Goal: Task Accomplishment & Management: Complete application form

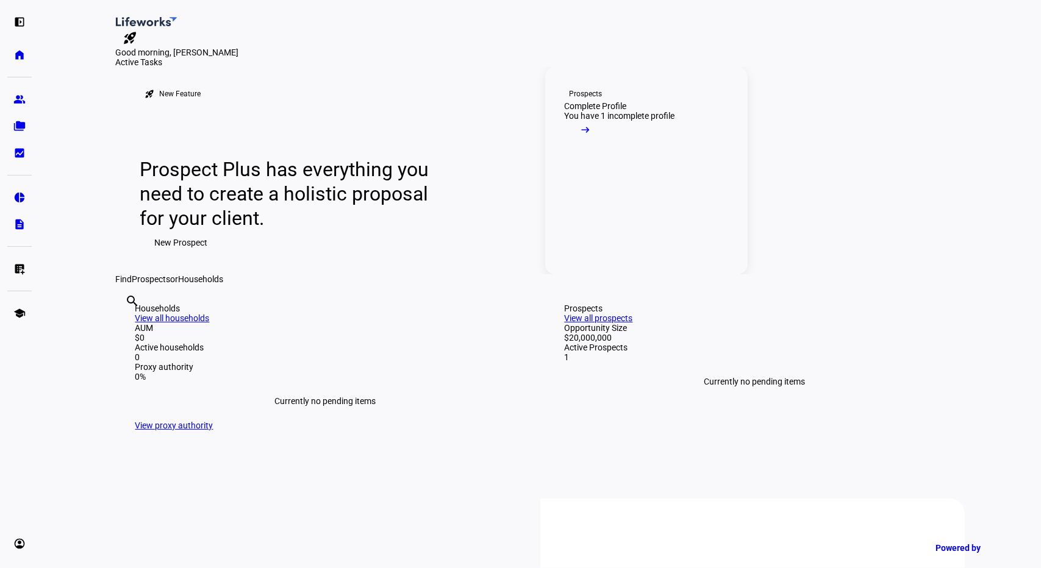
click at [591, 136] on mat-icon "arrow_right_alt" at bounding box center [585, 130] width 12 height 12
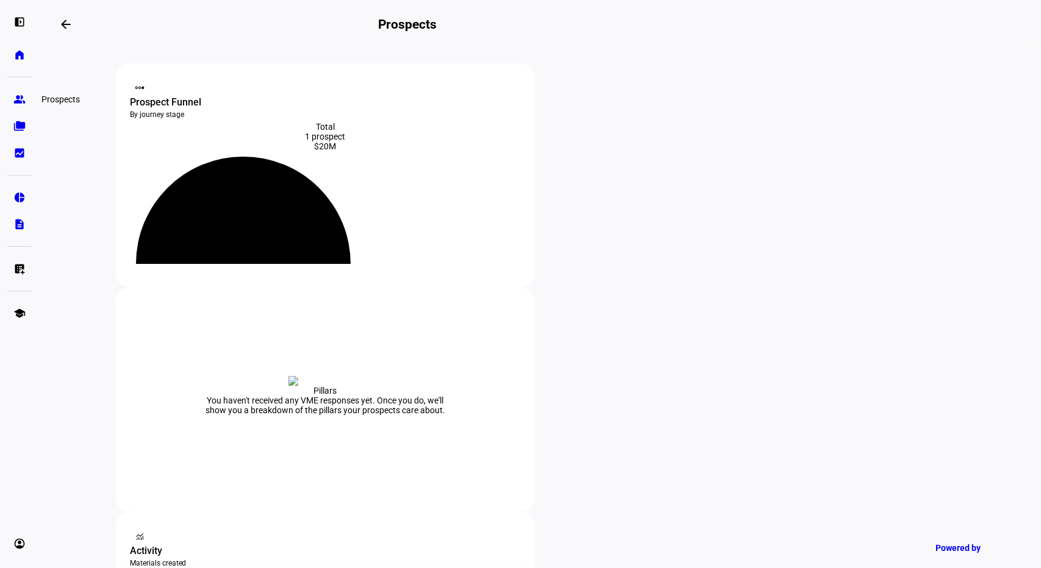
click at [21, 101] on eth-mat-symbol "group" at bounding box center [19, 99] width 12 height 12
click at [20, 52] on eth-mat-symbol "home" at bounding box center [19, 55] width 12 height 12
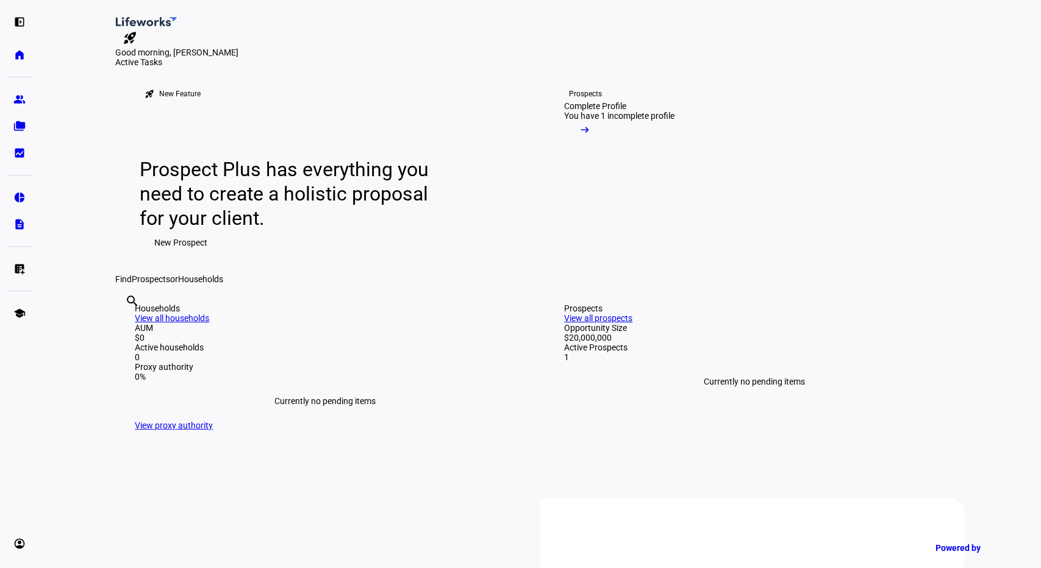
click at [173, 255] on span "New Prospect" at bounding box center [181, 242] width 53 height 24
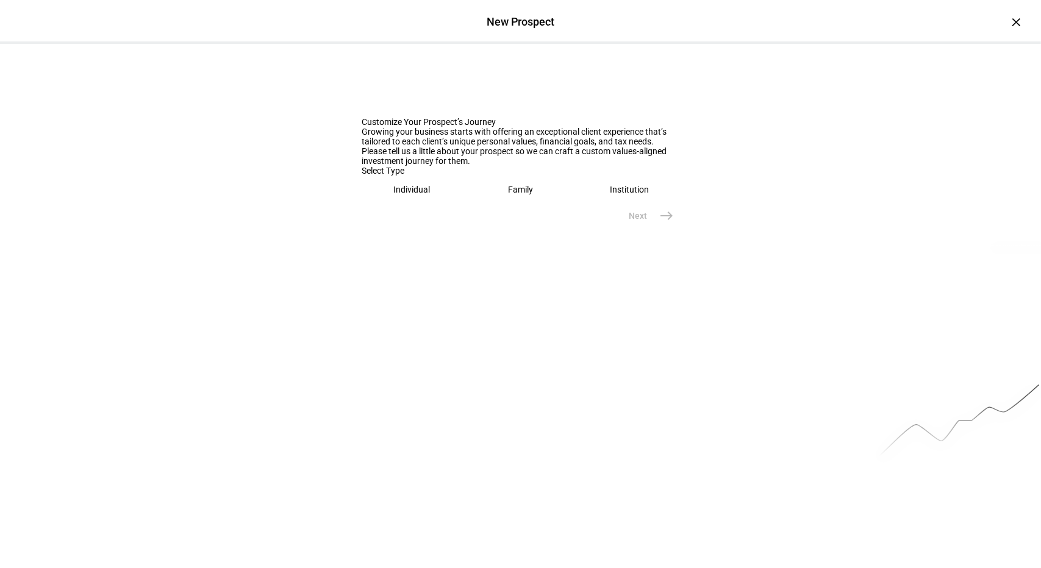
click at [508, 194] on div "Family" at bounding box center [520, 190] width 25 height 10
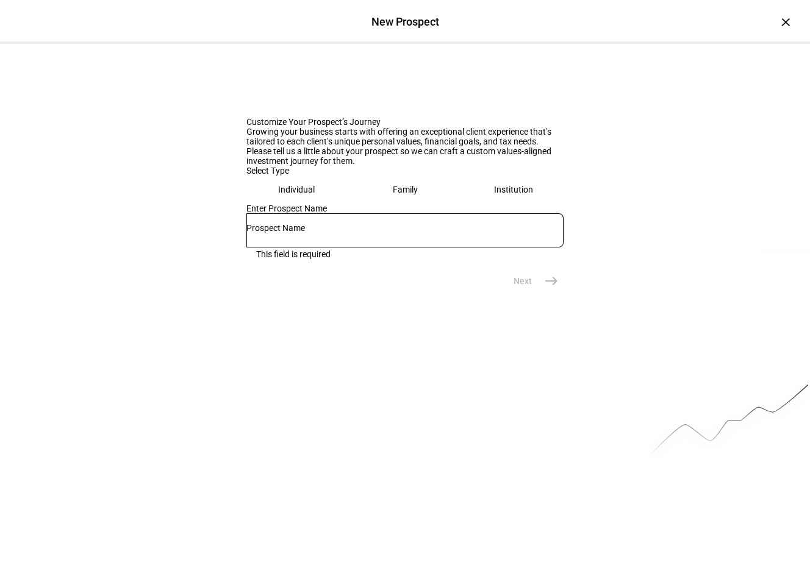
click at [382, 233] on input "text" at bounding box center [404, 228] width 317 height 10
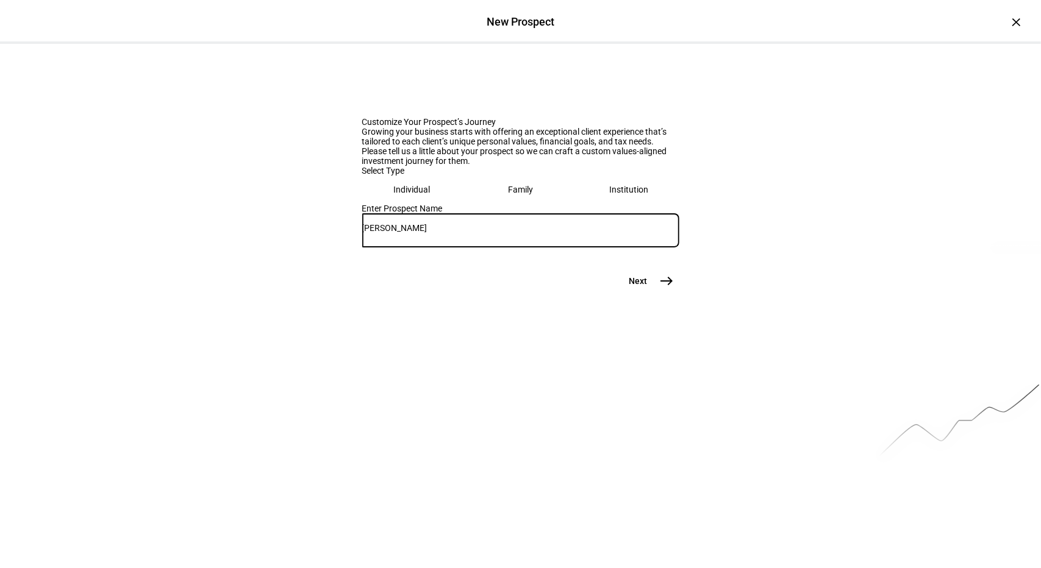
type input "[PERSON_NAME]"
click at [634, 293] on eth-prospect-name-form "Customize Your Prospect’s Journey Growing your business starts with offering an…" at bounding box center [520, 168] width 317 height 249
click at [655, 293] on span "east" at bounding box center [667, 281] width 24 height 24
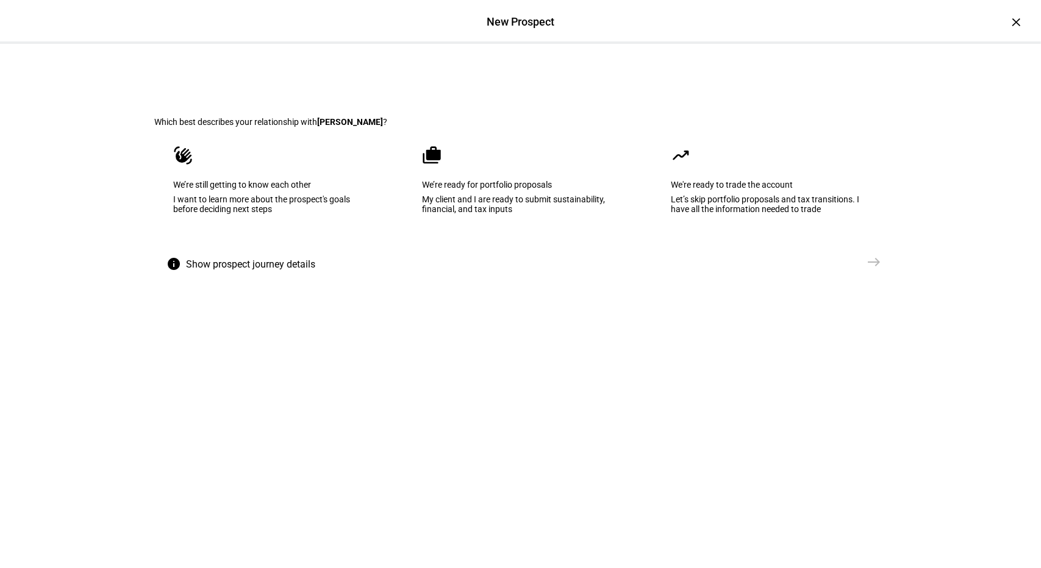
click at [471, 190] on div "We’re ready for portfolio proposals" at bounding box center [521, 185] width 196 height 10
click at [867, 269] on mat-icon "east" at bounding box center [874, 262] width 15 height 15
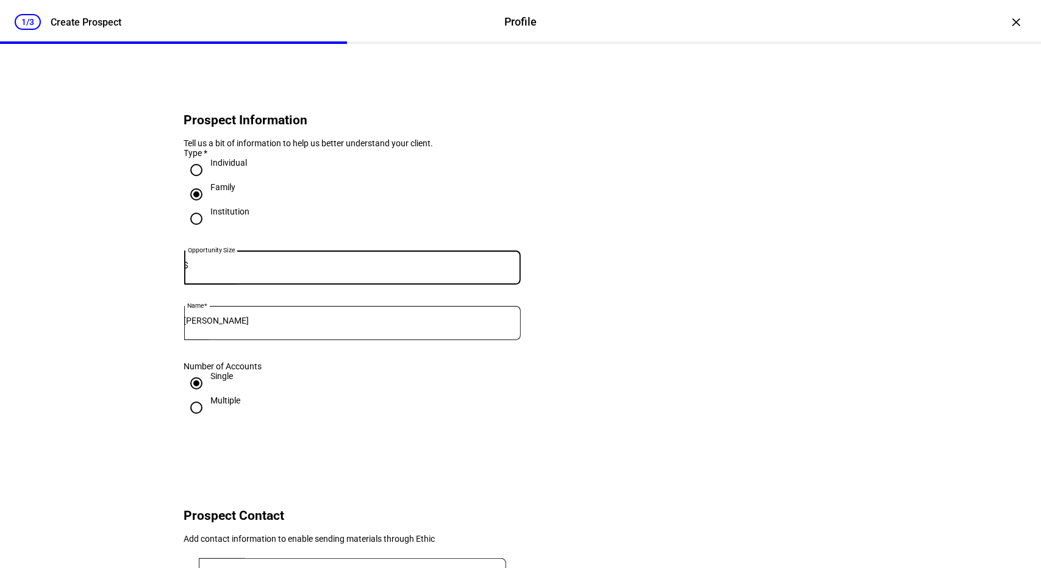
click at [274, 270] on input at bounding box center [355, 265] width 332 height 10
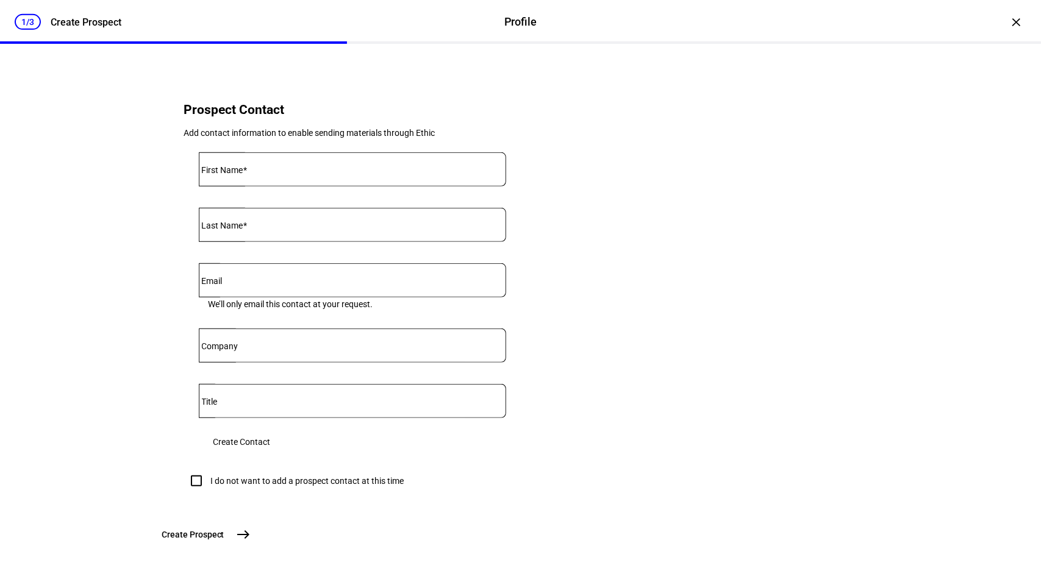
scroll to position [444, 0]
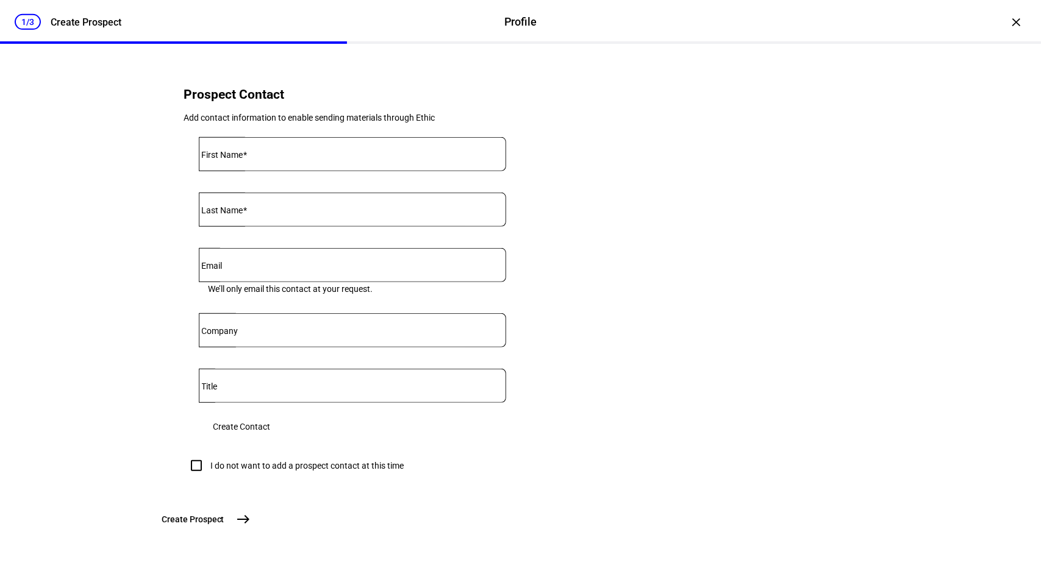
type input "3,500,000"
click at [194, 478] on input "I do not want to add a prospect contact at this time" at bounding box center [196, 466] width 24 height 24
checkbox input "true"
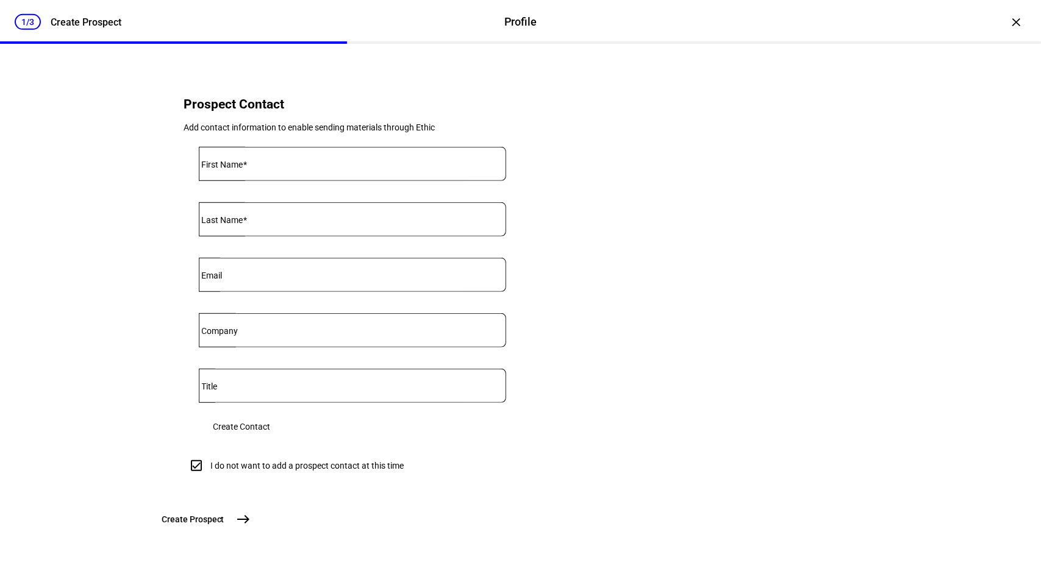
scroll to position [502, 0]
click at [251, 519] on mat-icon "east" at bounding box center [243, 519] width 15 height 15
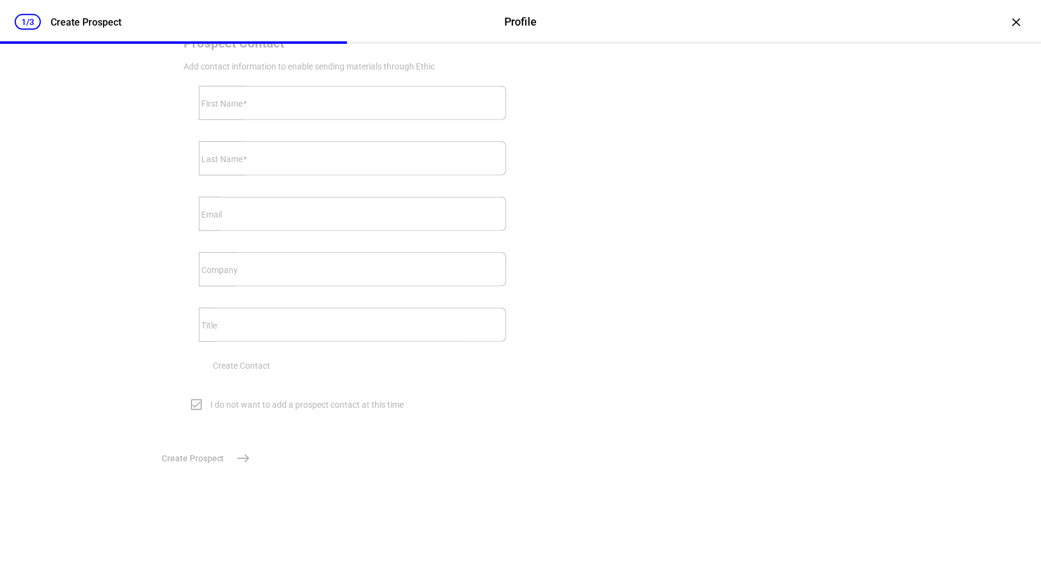
scroll to position [0, 0]
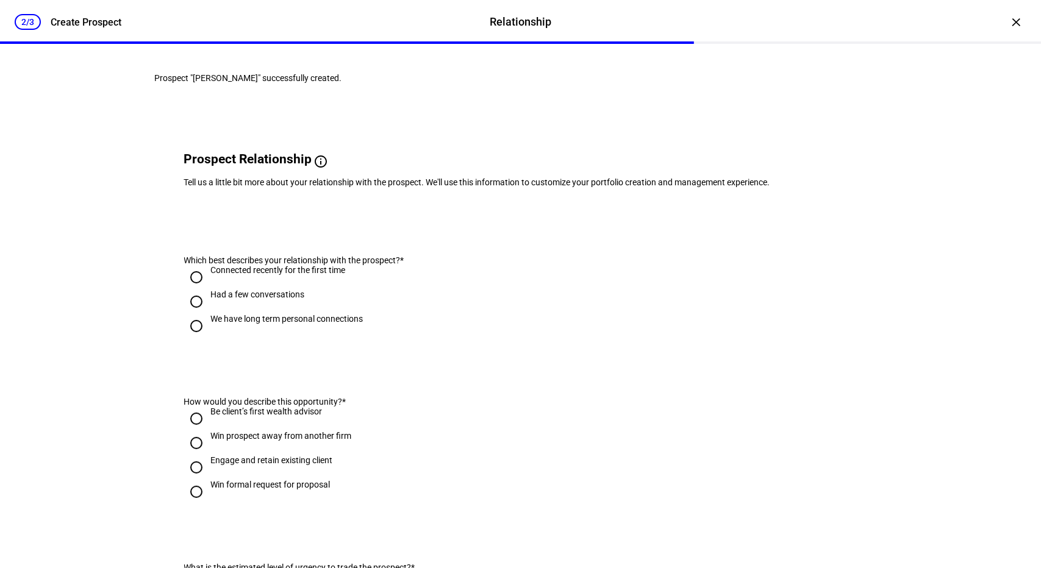
click at [190, 338] on input "We have long term personal connections" at bounding box center [196, 326] width 24 height 24
radio input "true"
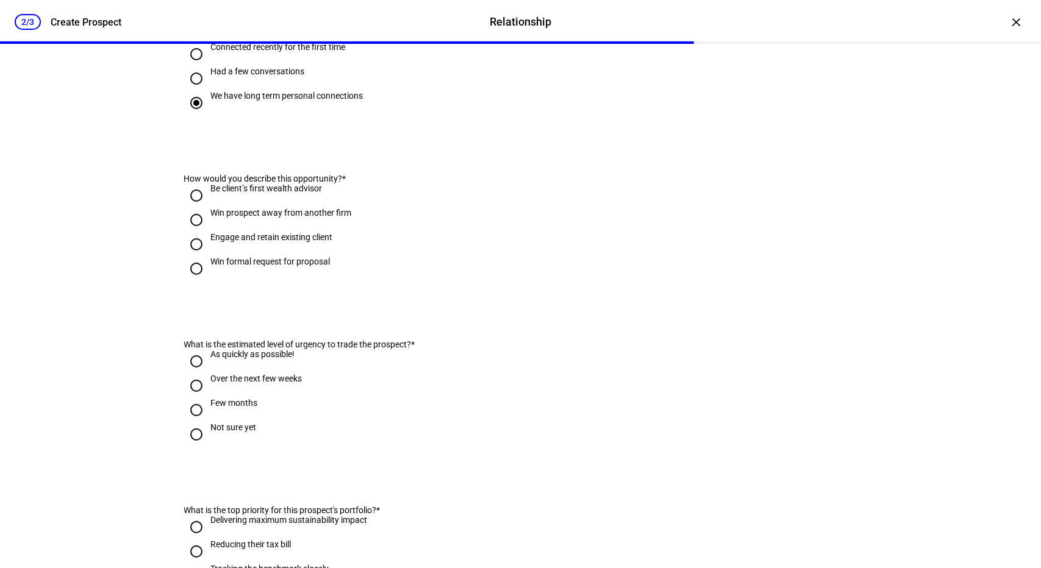
scroll to position [224, 0]
click at [191, 397] on input "Over the next few weeks" at bounding box center [196, 385] width 24 height 24
radio input "true"
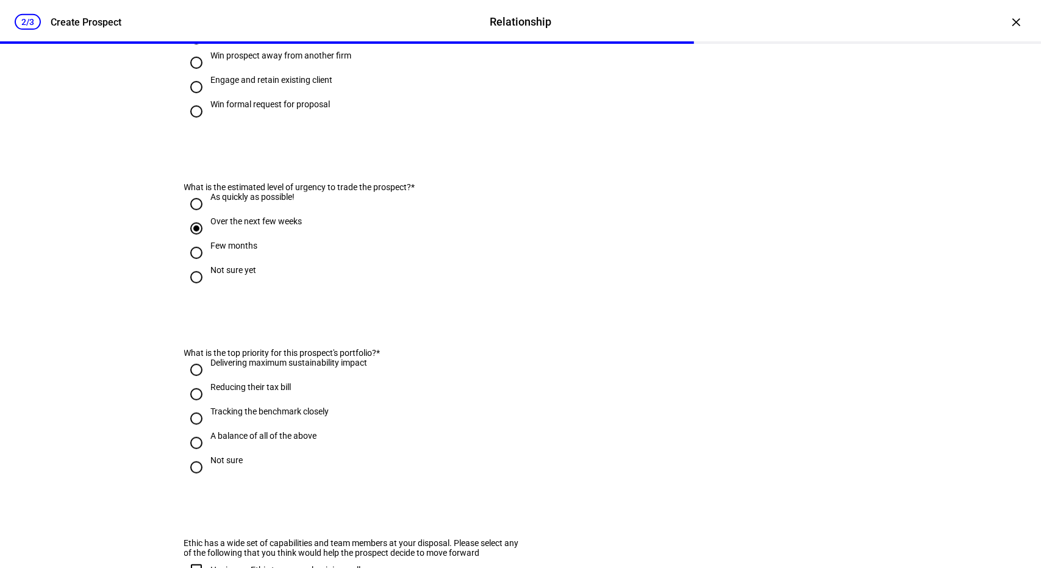
scroll to position [387, 0]
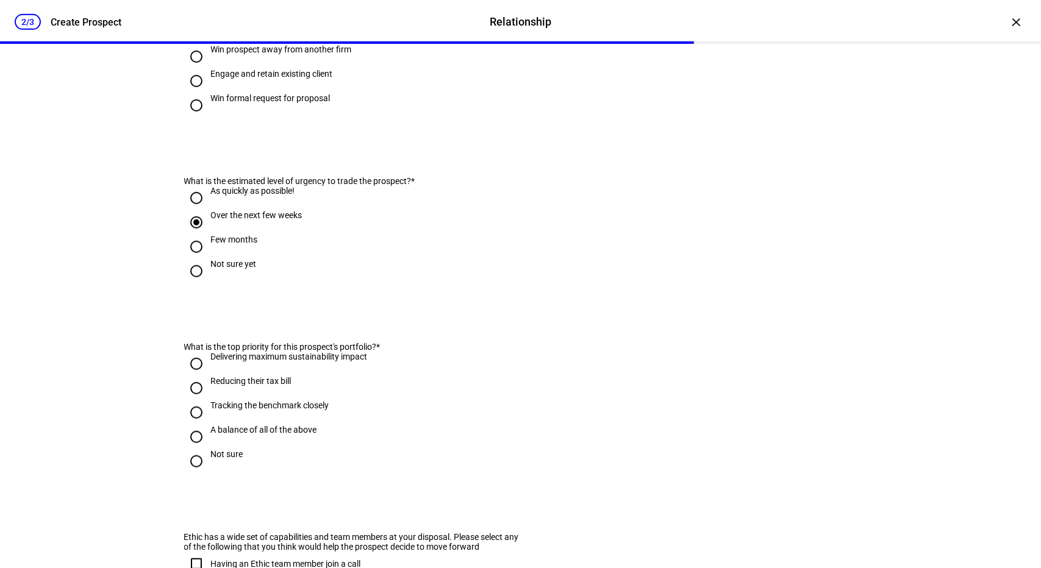
click at [191, 401] on input "Reducing their tax bill" at bounding box center [196, 388] width 24 height 24
radio input "true"
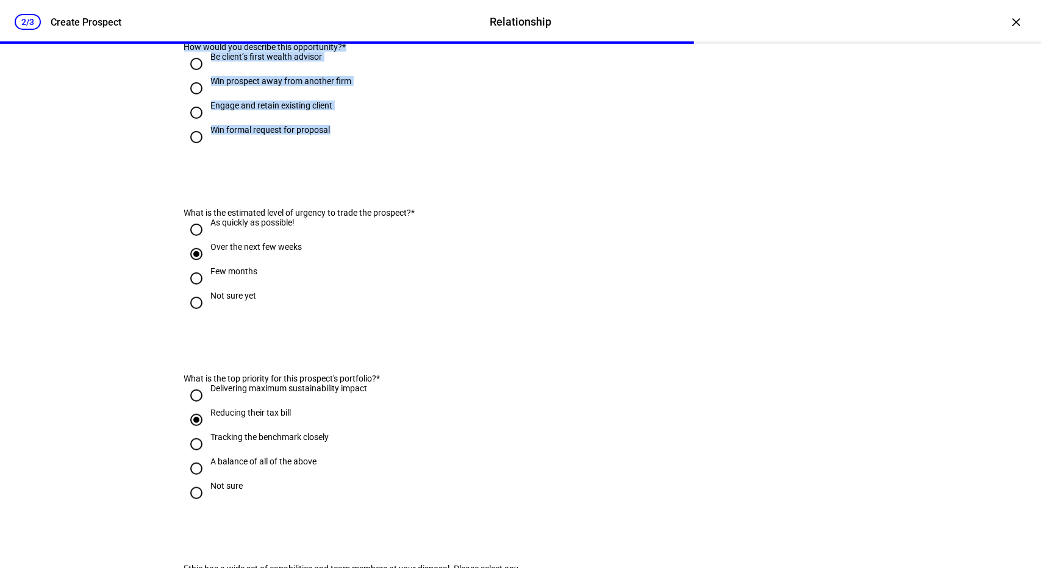
drag, startPoint x: 329, startPoint y: 172, endPoint x: 161, endPoint y: 80, distance: 191.3
click at [161, 80] on eth-form-card "How would you describe this opportunity? * Be client’s first wealth advisor Win…" at bounding box center [521, 91] width 732 height 156
copy div "How would you describe this opportunity? * Be client’s first wealth advisor Win…"
click at [191, 76] on input "Be client’s first wealth advisor" at bounding box center [196, 64] width 24 height 24
radio input "true"
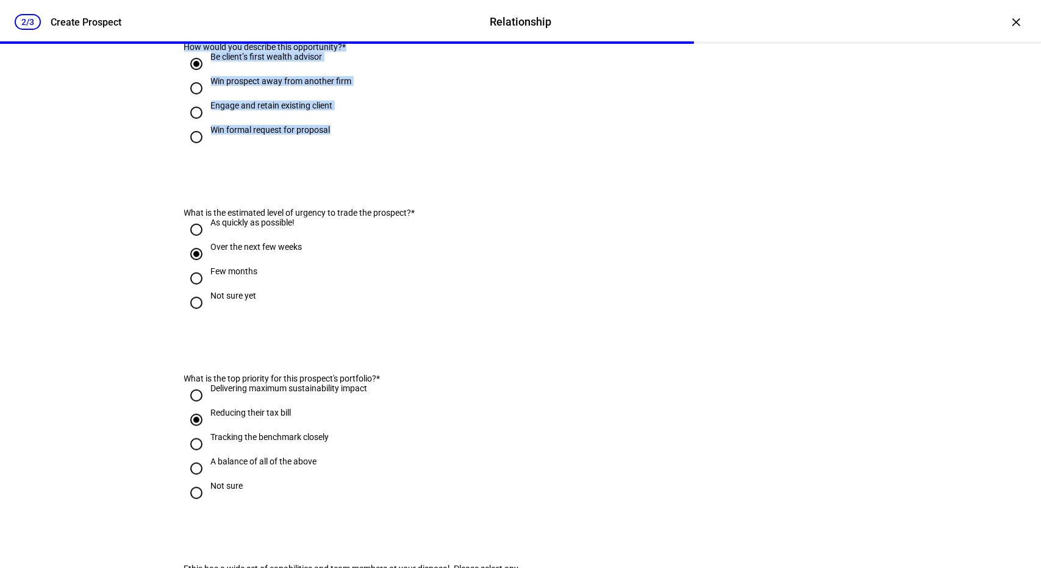
click at [361, 125] on div "Engage and retain existing client" at bounding box center [352, 113] width 337 height 24
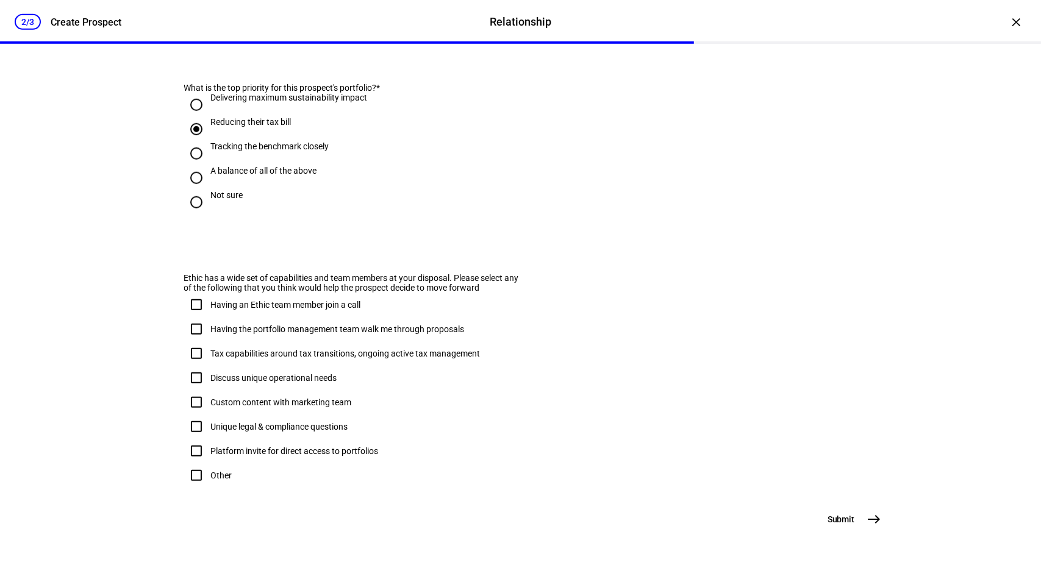
scroll to position [707, 0]
click at [189, 317] on input "Having the portfolio management team walk me through proposals" at bounding box center [196, 329] width 24 height 24
checkbox input "true"
click at [847, 521] on span "Submit" at bounding box center [840, 519] width 27 height 12
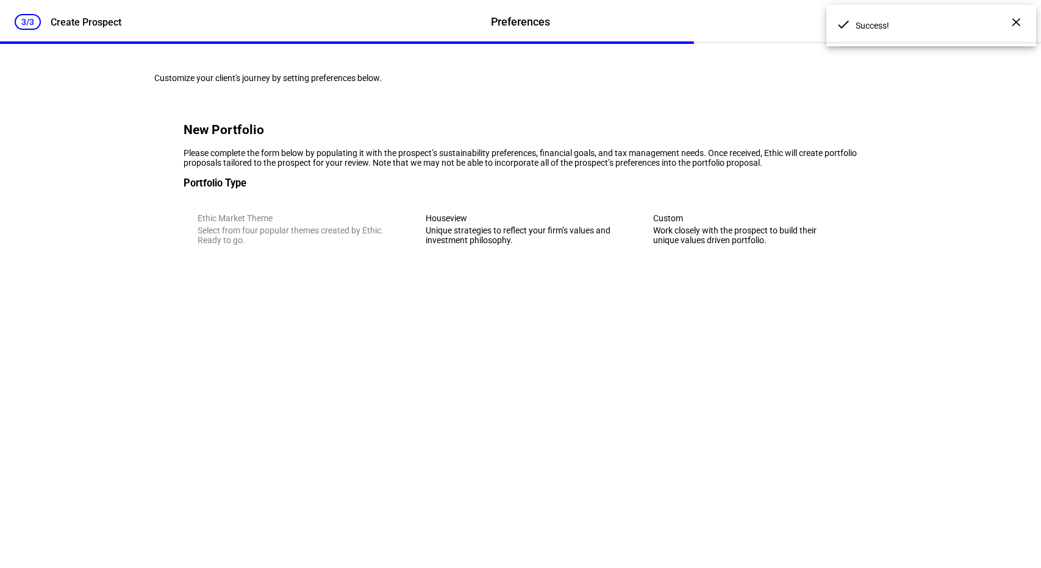
scroll to position [0, 0]
click at [479, 245] on div "Unique strategies to reflect your firm’s values and investment philosophy." at bounding box center [521, 236] width 190 height 20
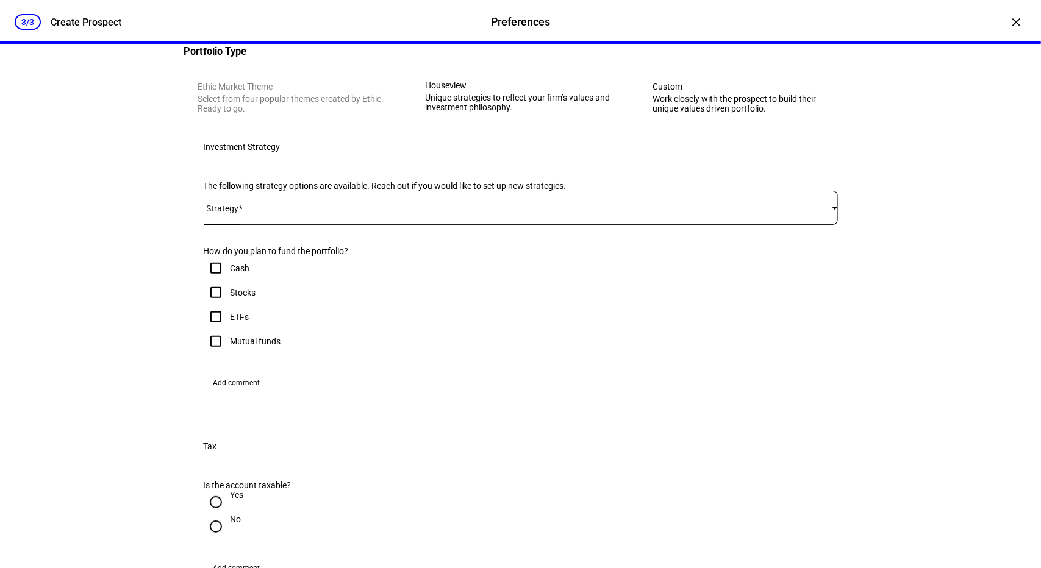
scroll to position [132, 0]
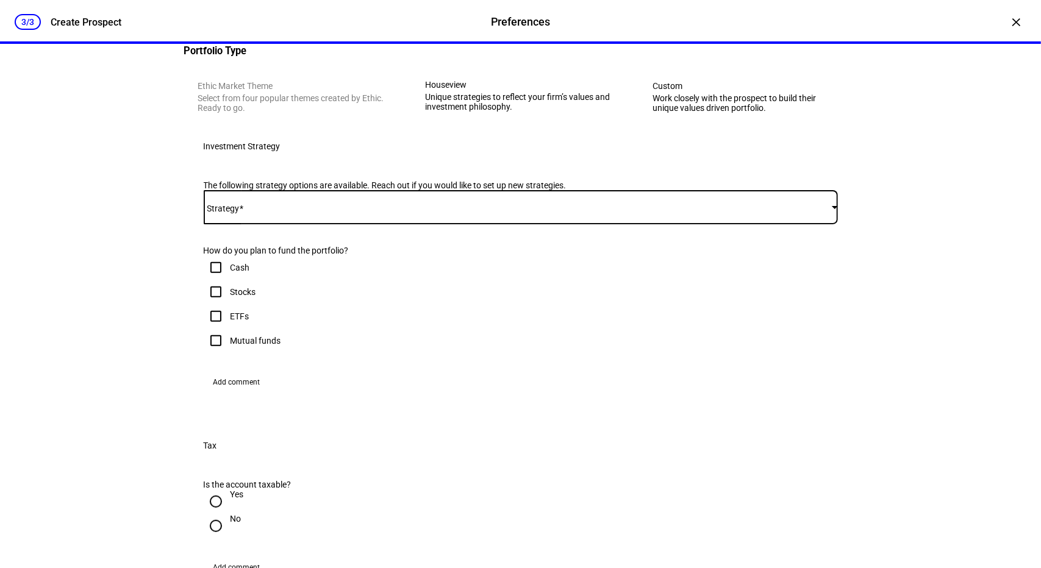
click at [409, 212] on span at bounding box center [518, 207] width 628 height 10
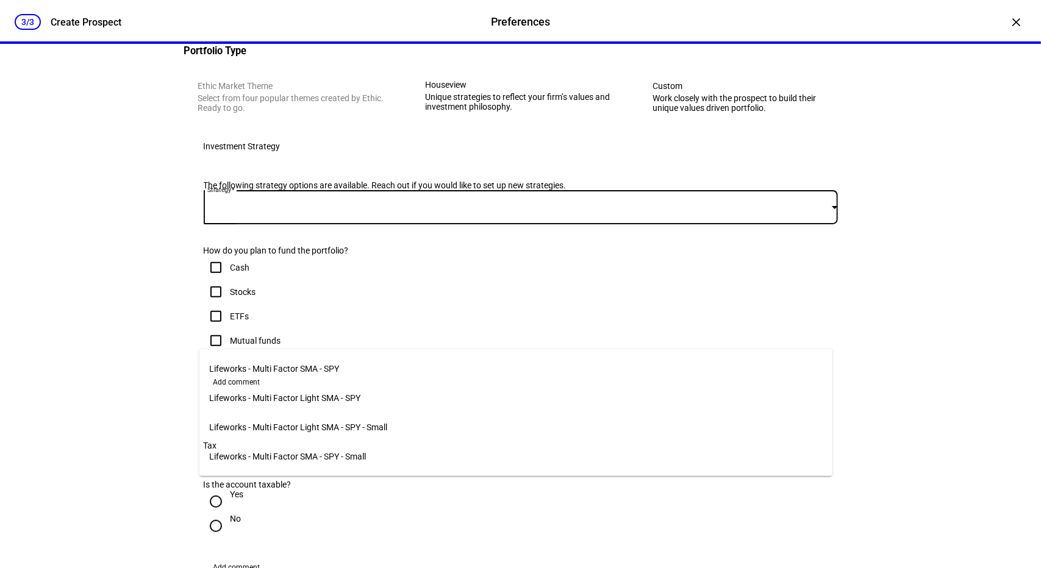
click at [299, 368] on span "Lifeworks - Multi Factor SMA - SPY" at bounding box center [274, 369] width 130 height 10
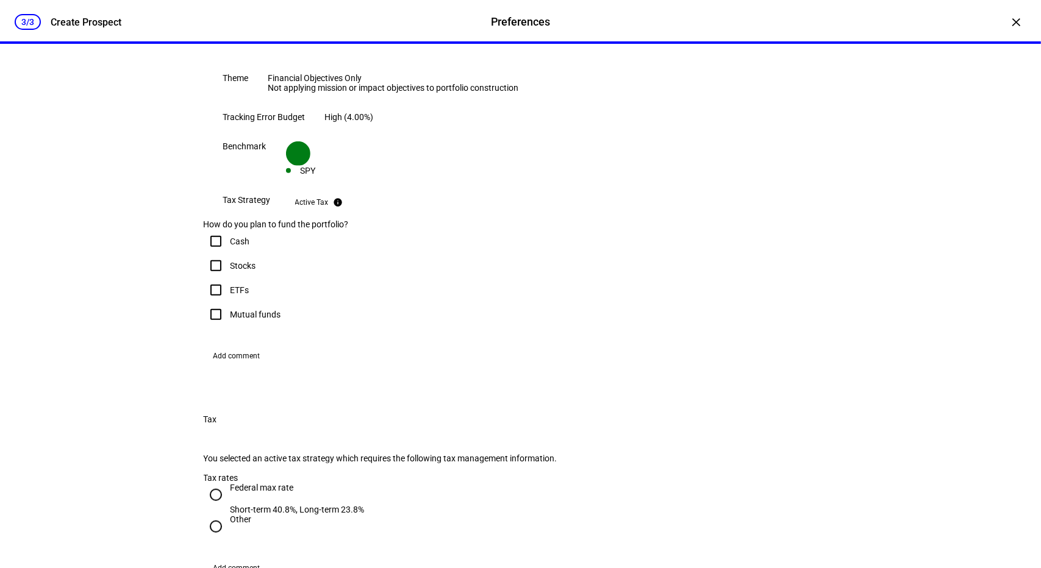
scroll to position [333, 0]
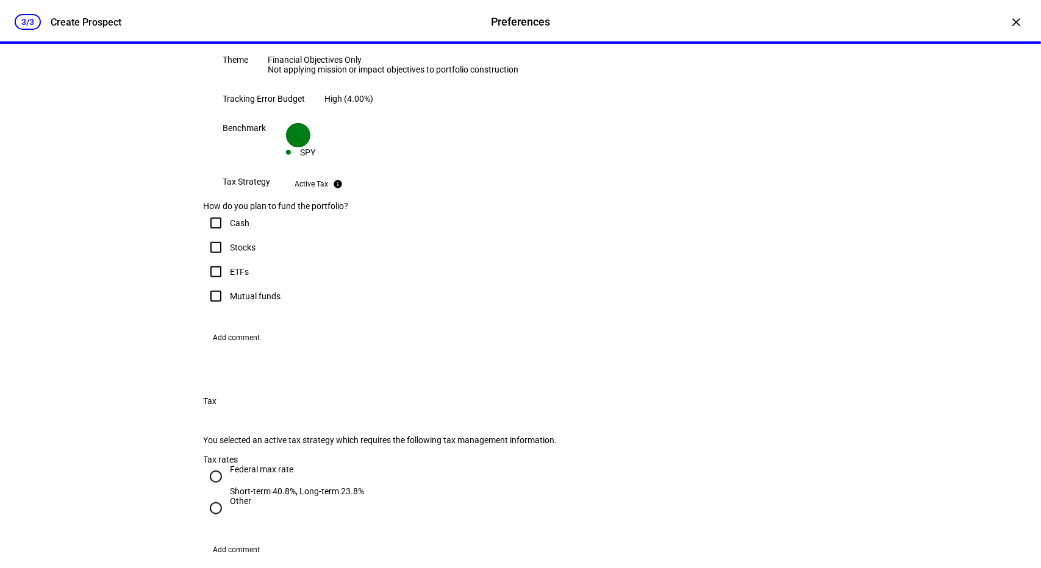
click at [211, 260] on input "Stocks" at bounding box center [216, 247] width 24 height 24
checkbox input "true"
click at [210, 284] on input "ETFs" at bounding box center [216, 272] width 24 height 24
checkbox input "true"
click at [210, 309] on input "Mutual funds" at bounding box center [216, 296] width 24 height 24
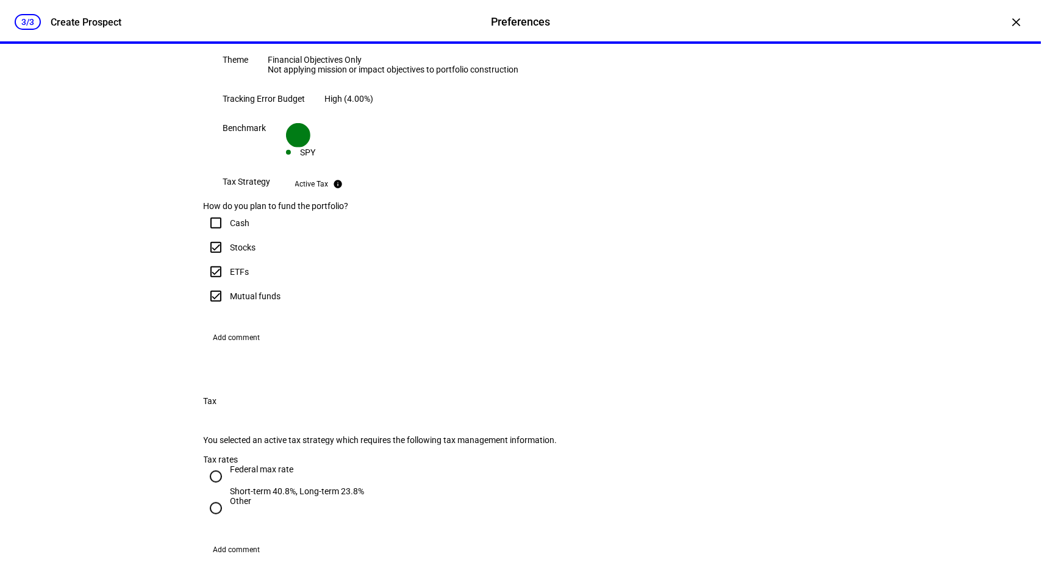
checkbox input "true"
click at [212, 235] on input "Cash" at bounding box center [216, 223] width 24 height 24
checkbox input "true"
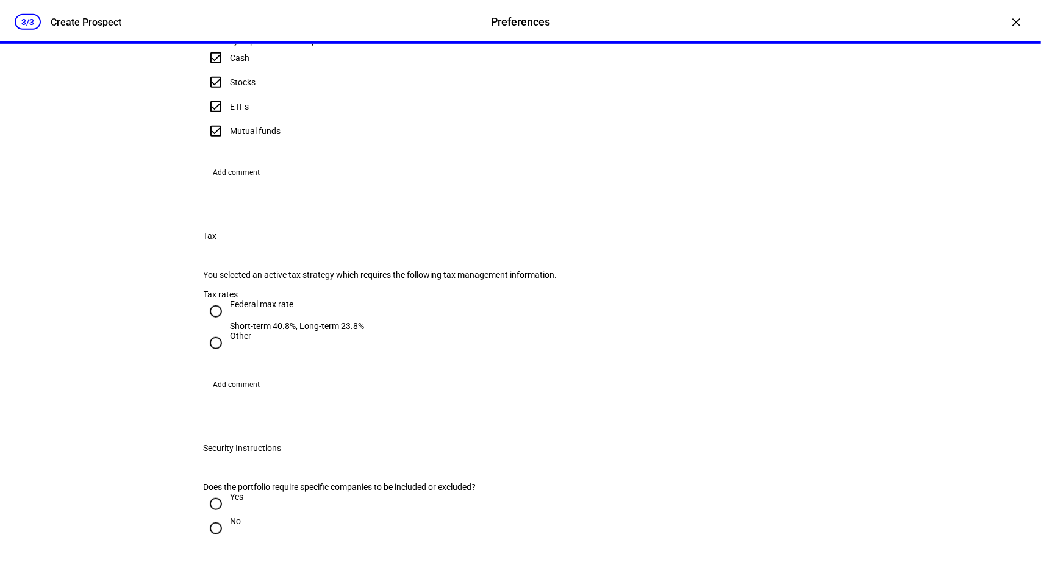
scroll to position [551, 0]
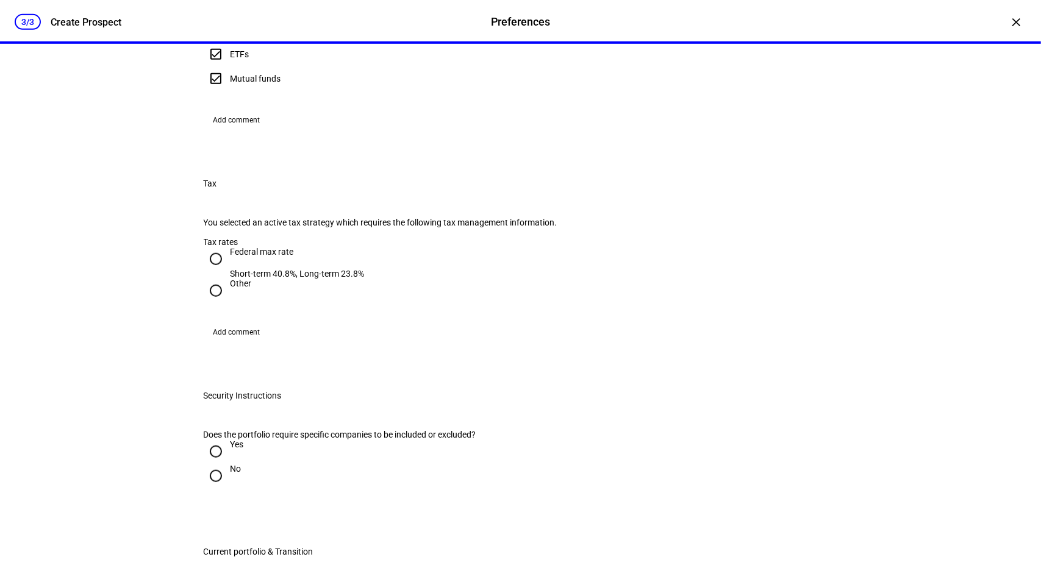
click at [211, 271] on input "Federal max rate Short-term 40.8%, Long-term 23.8%" at bounding box center [216, 259] width 24 height 24
radio input "true"
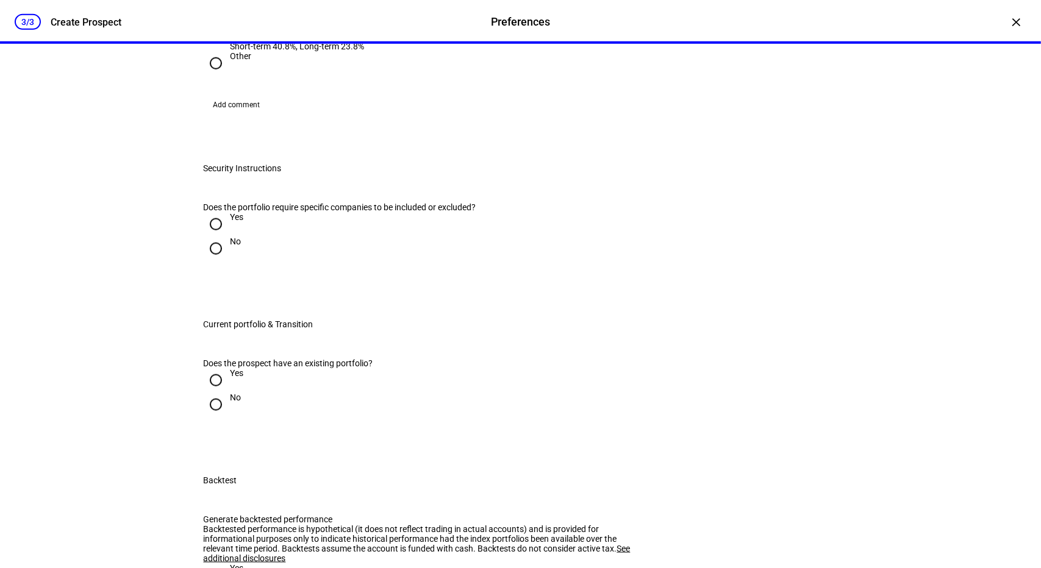
scroll to position [779, 0]
click at [209, 260] on input "No" at bounding box center [216, 248] width 24 height 24
radio input "true"
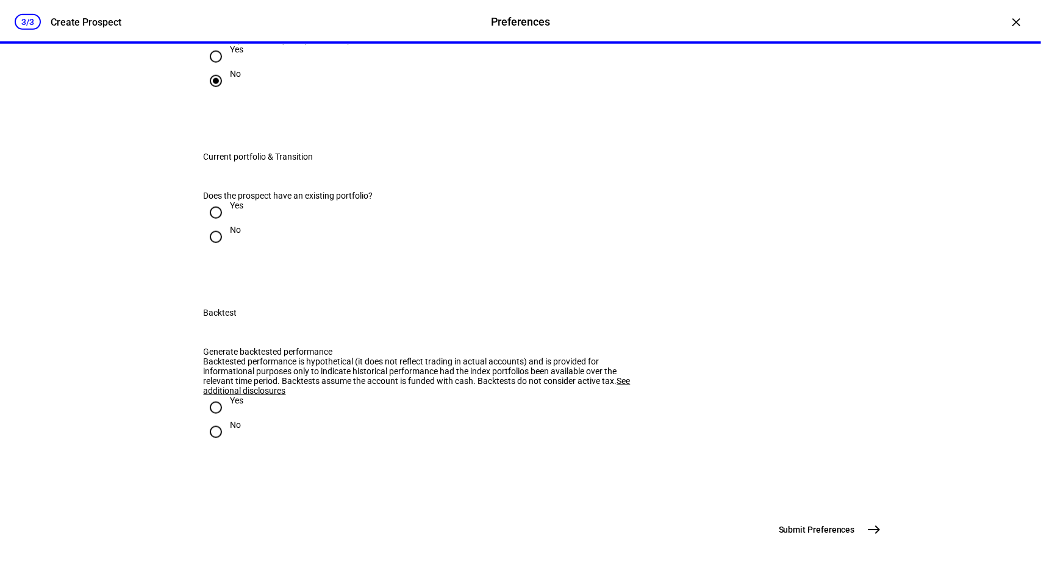
scroll to position [945, 0]
click at [211, 226] on input "Yes" at bounding box center [216, 213] width 24 height 24
radio input "true"
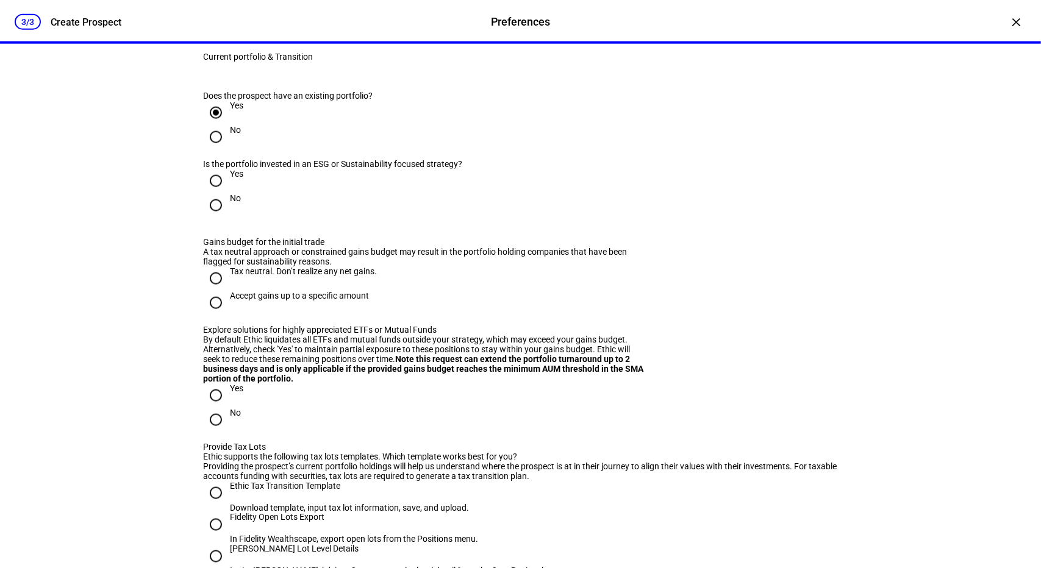
scroll to position [1046, 0]
click at [207, 217] on input "No" at bounding box center [216, 205] width 24 height 24
radio input "true"
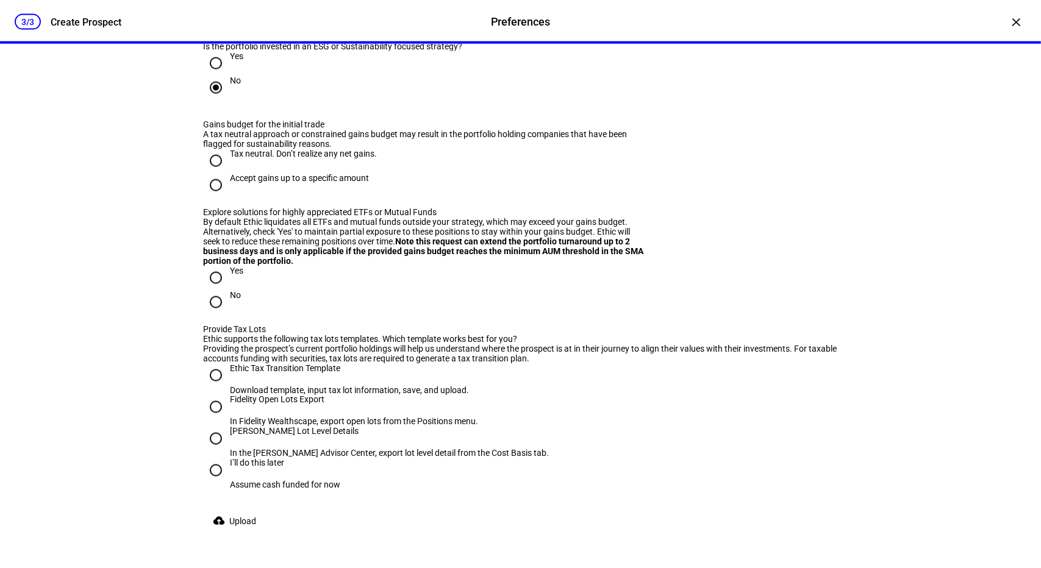
scroll to position [1164, 0]
click at [210, 197] on input "Accept gains up to a specific amount" at bounding box center [216, 185] width 24 height 24
radio input "true"
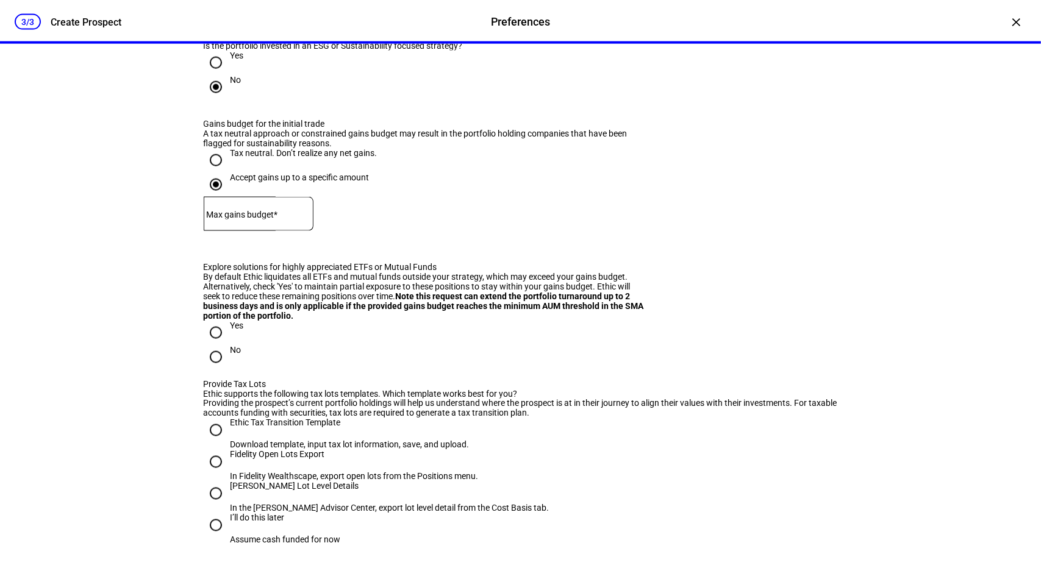
click at [278, 219] on mat-label "Max gains budget*" at bounding box center [242, 215] width 71 height 10
click at [280, 216] on input at bounding box center [259, 212] width 110 height 10
type input "25,000"
click at [427, 243] on eth-form-field-wrapper "Max gains budget* $ 25,000" at bounding box center [521, 220] width 634 height 46
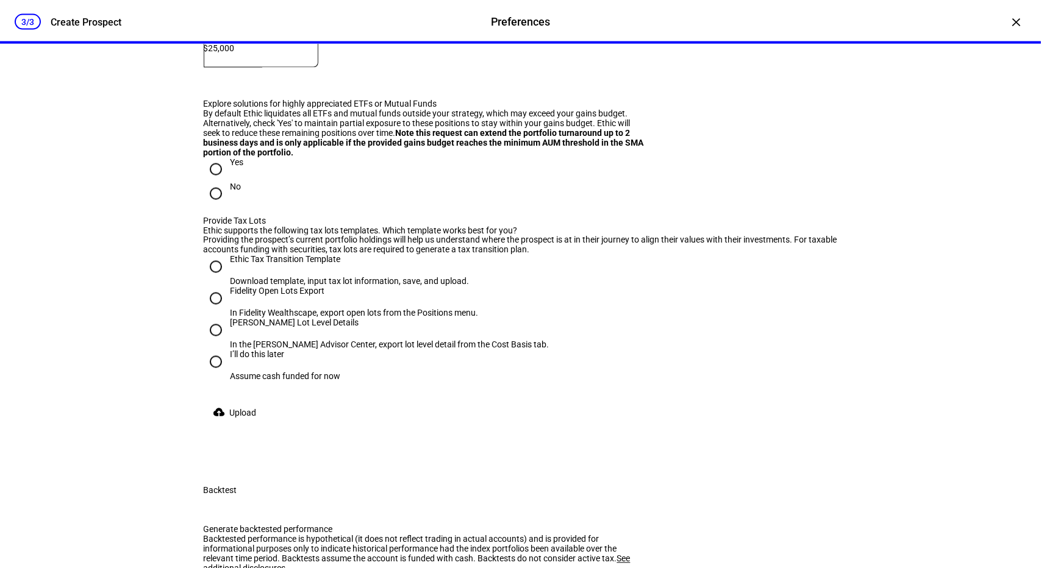
scroll to position [1337, 0]
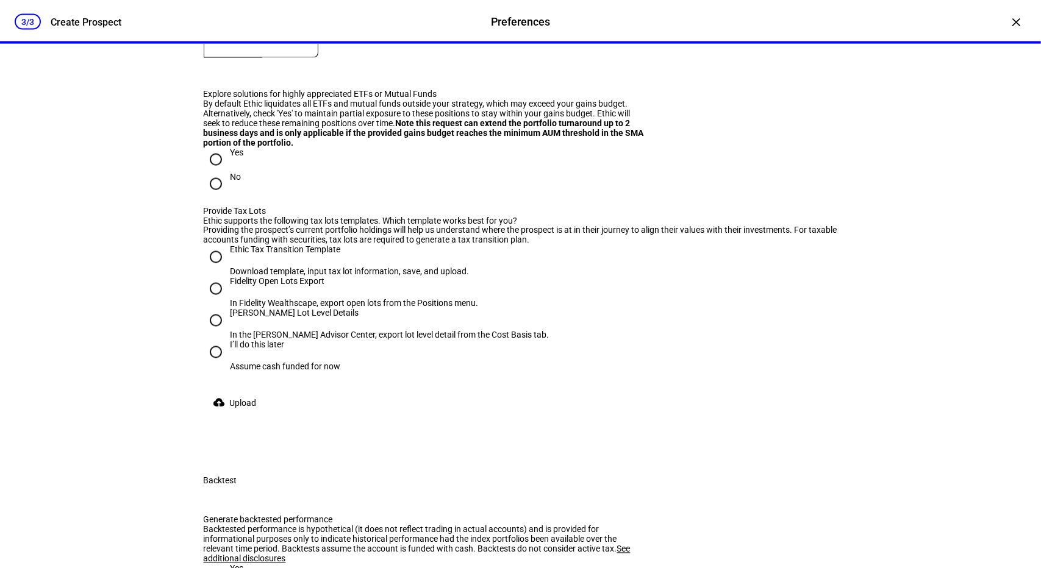
click at [213, 172] on input "Yes" at bounding box center [216, 160] width 24 height 24
radio input "true"
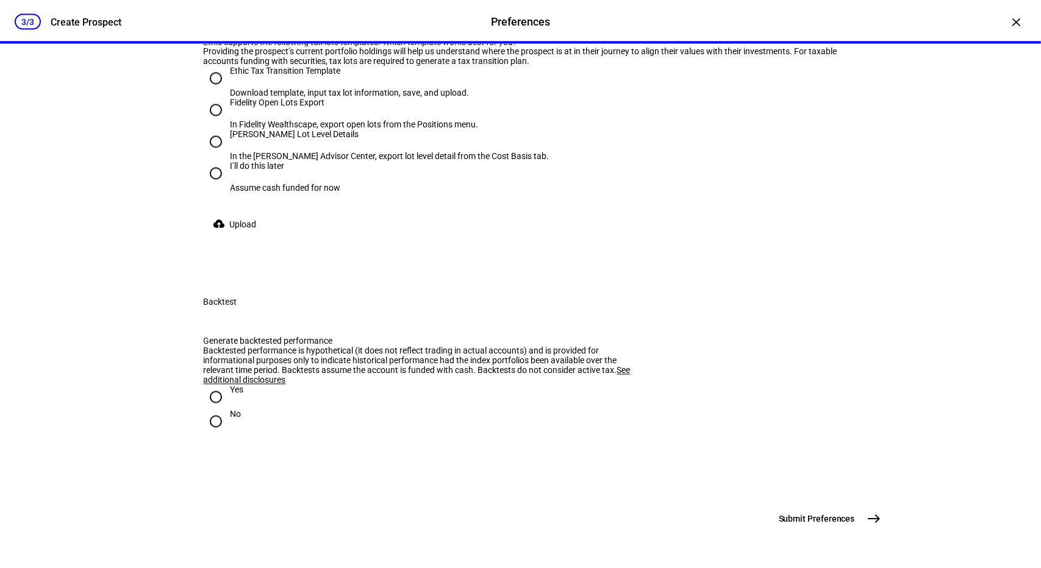
scroll to position [1562, 0]
click at [210, 186] on input "I’ll do this later Assume cash funded for now" at bounding box center [216, 174] width 24 height 24
radio input "true"
click at [212, 385] on input "Yes" at bounding box center [216, 397] width 24 height 24
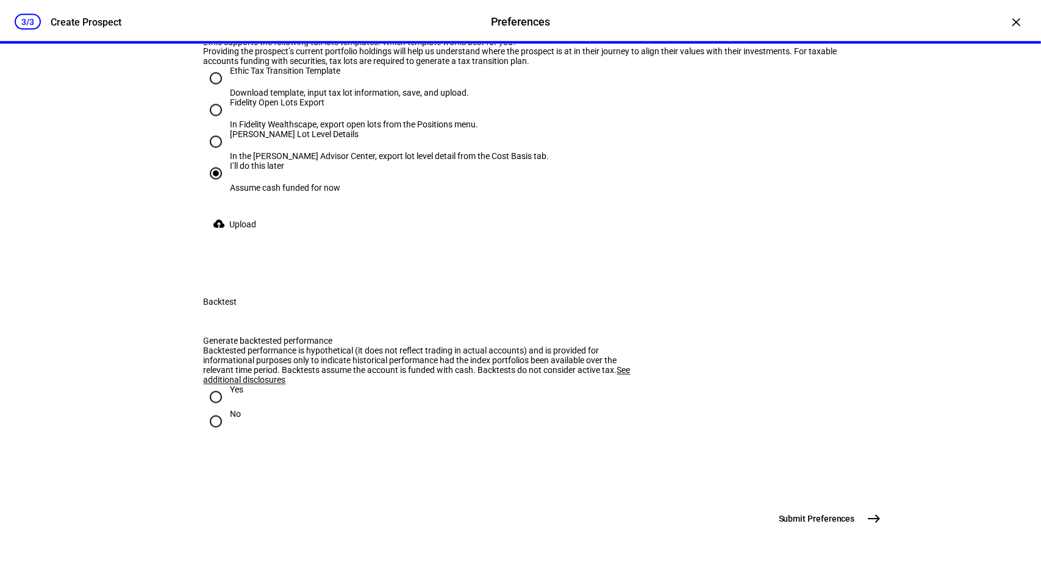
radio input "true"
click at [812, 518] on span "Submit Preferences" at bounding box center [817, 519] width 76 height 12
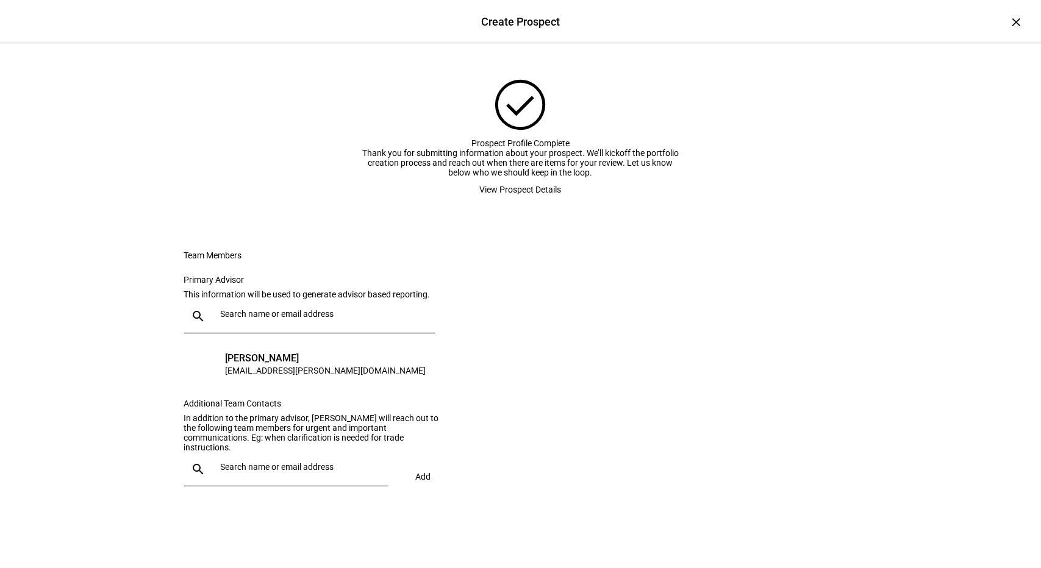
scroll to position [0, 0]
click at [513, 202] on span "View Prospect Details" at bounding box center [521, 189] width 82 height 24
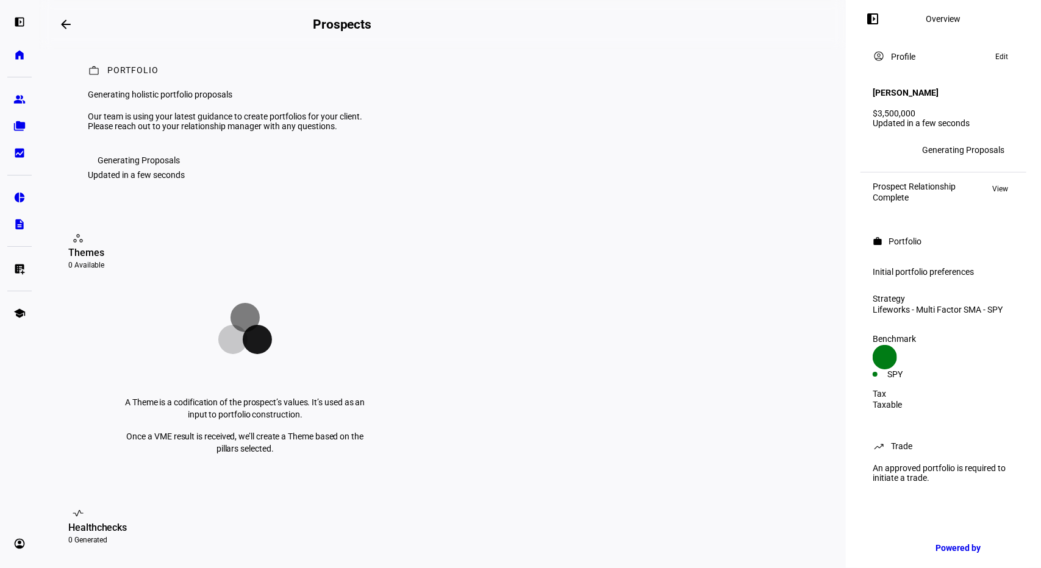
scroll to position [12, 0]
